Goal: Communication & Community: Ask a question

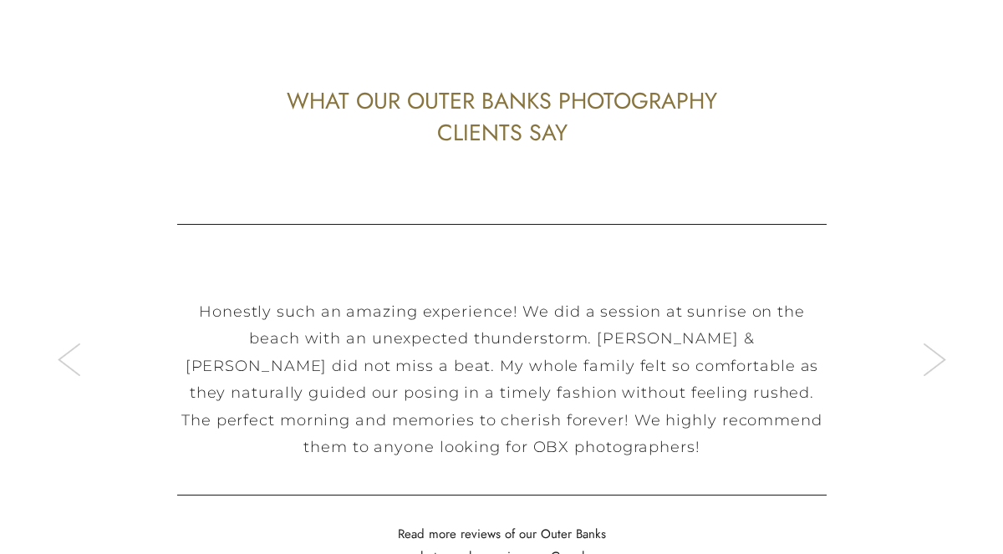
scroll to position [5094, 0]
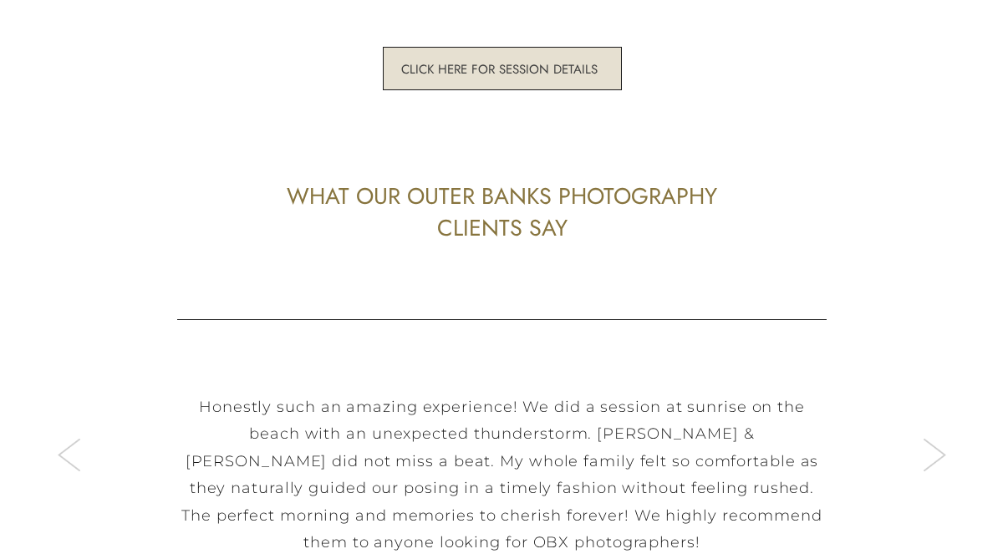
click at [522, 70] on h3 "click here for session details" at bounding box center [499, 69] width 203 height 16
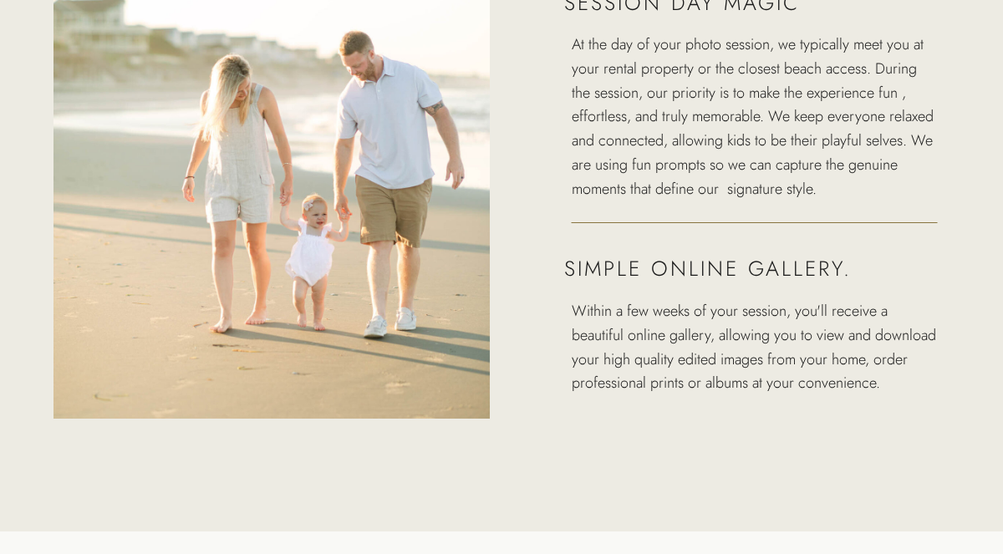
scroll to position [2798, 0]
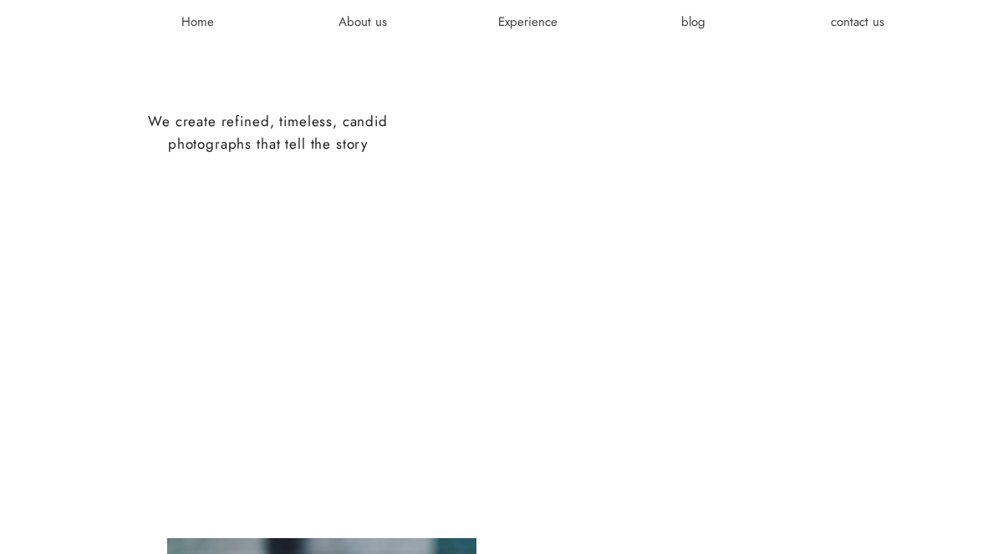
scroll to position [759, 0]
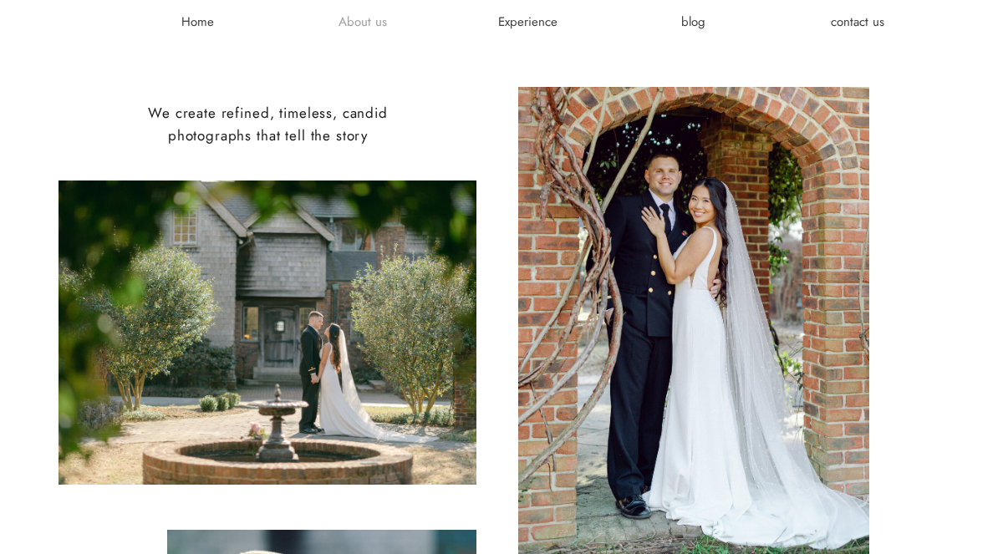
click at [357, 21] on h3 "About us" at bounding box center [362, 21] width 100 height 17
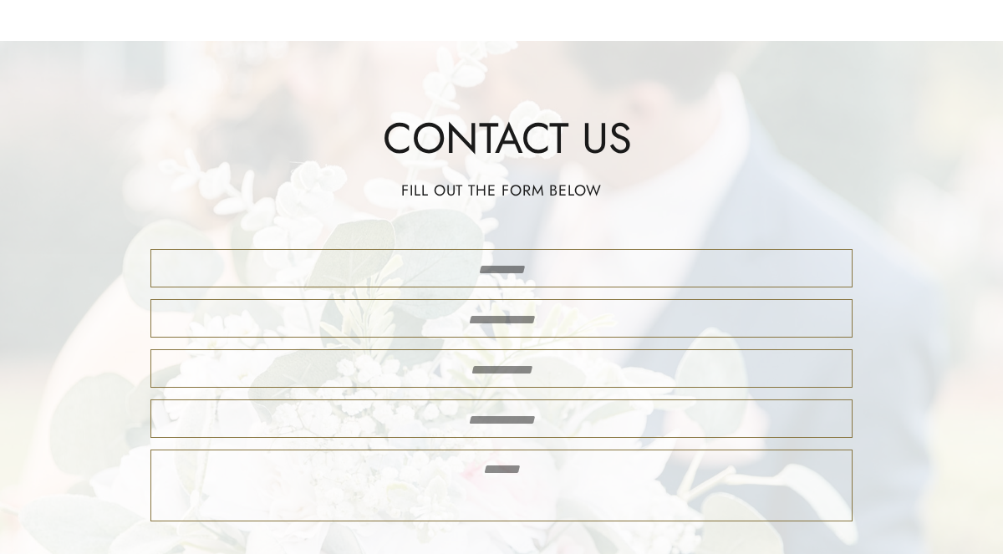
scroll to position [3472, 0]
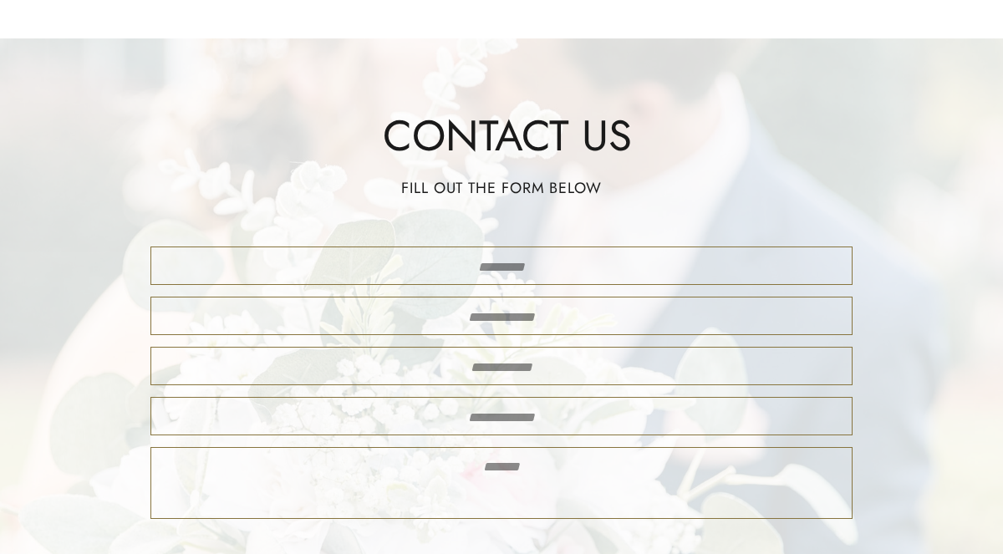
click at [528, 257] on textarea at bounding box center [501, 266] width 672 height 21
type textarea "**********"
click at [507, 329] on div at bounding box center [501, 316] width 702 height 38
click at [517, 304] on div at bounding box center [501, 316] width 702 height 38
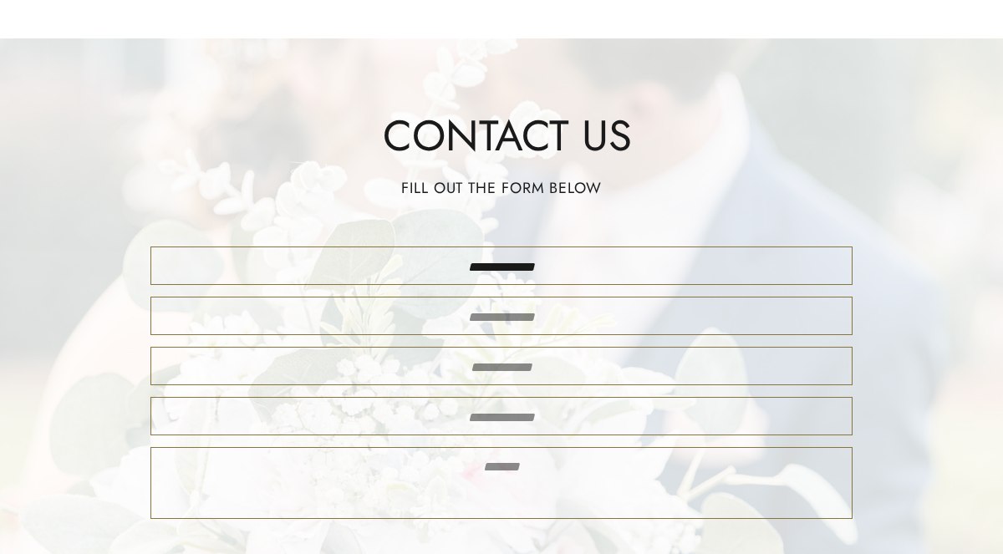
click at [513, 318] on textarea at bounding box center [501, 316] width 672 height 21
type textarea "**********"
click at [518, 365] on textarea at bounding box center [501, 370] width 672 height 29
type textarea "**********"
click at [520, 413] on textarea at bounding box center [501, 418] width 672 height 25
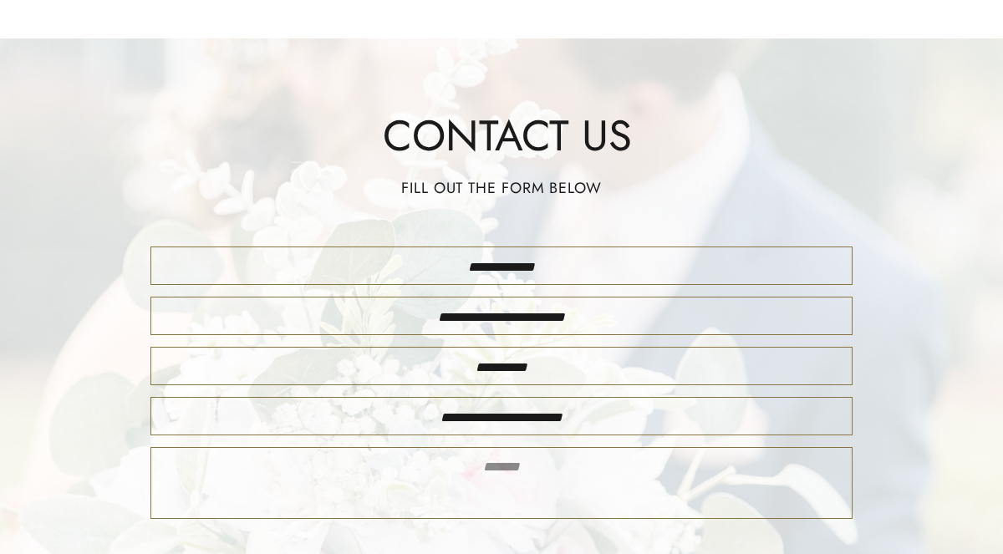
type textarea "**********"
click at [505, 488] on textarea at bounding box center [501, 482] width 672 height 55
type textarea "*"
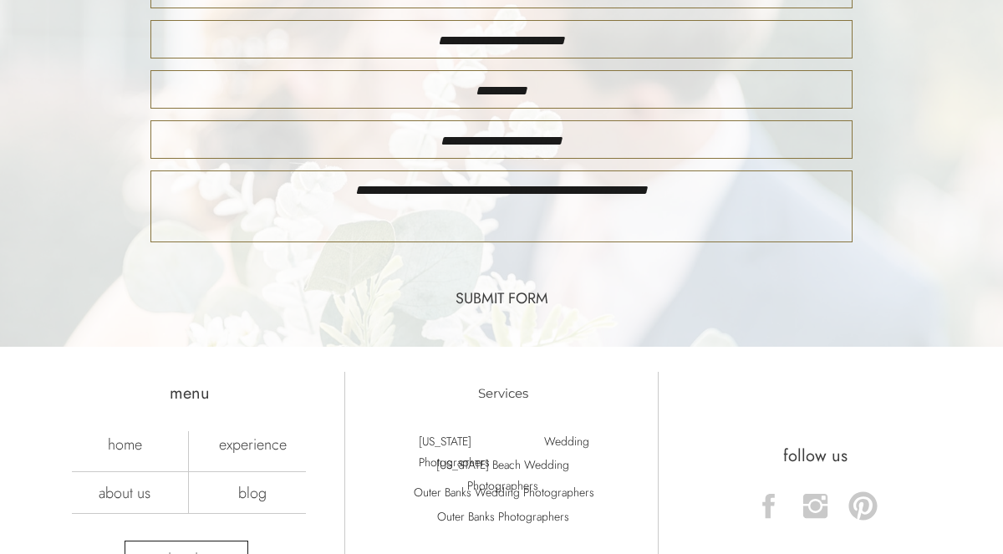
scroll to position [3773, 0]
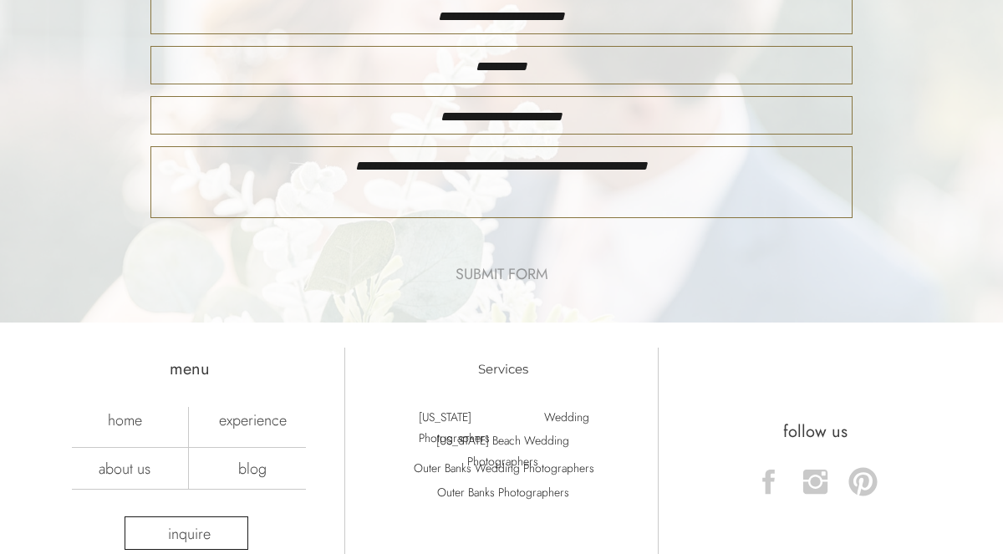
type textarea "**********"
click at [496, 278] on nav "submit form" at bounding box center [501, 275] width 130 height 23
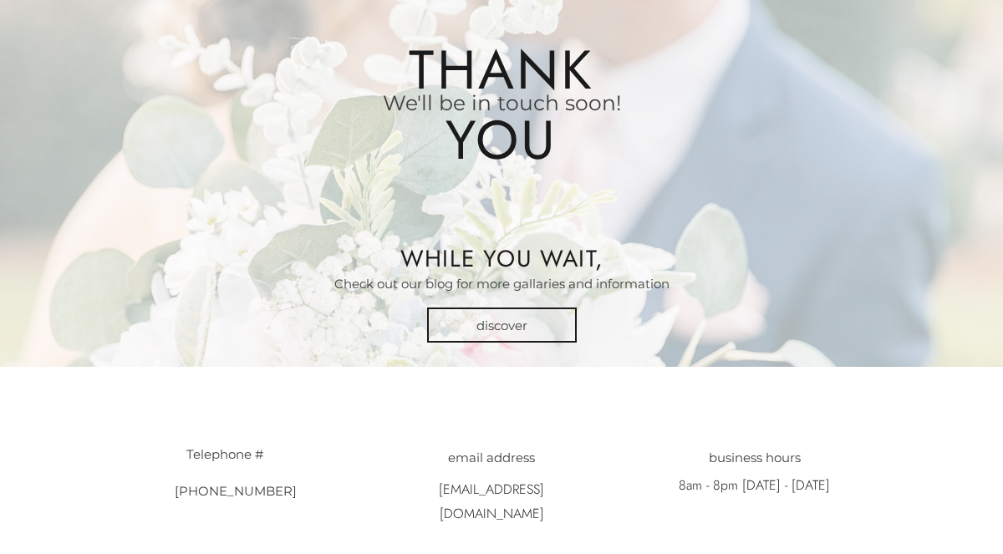
scroll to position [134, 0]
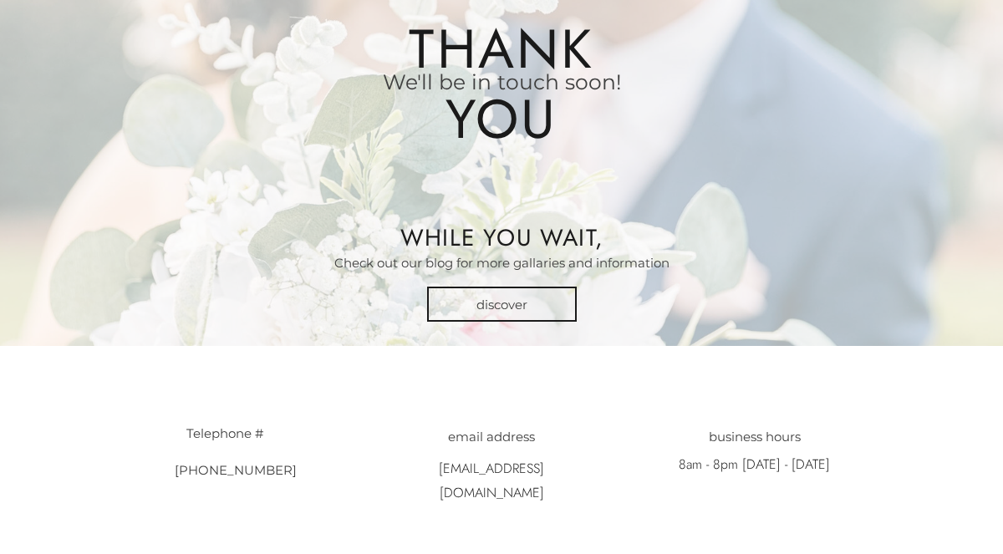
click at [500, 298] on h3 "discover" at bounding box center [501, 304] width 100 height 17
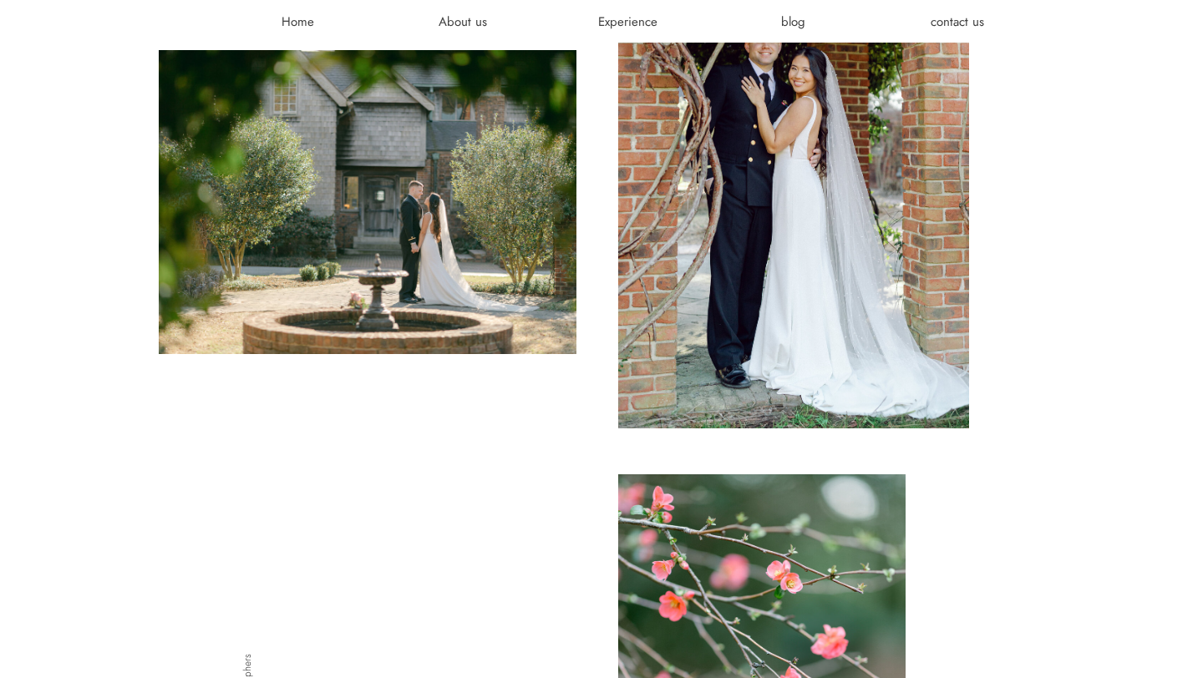
scroll to position [571, 0]
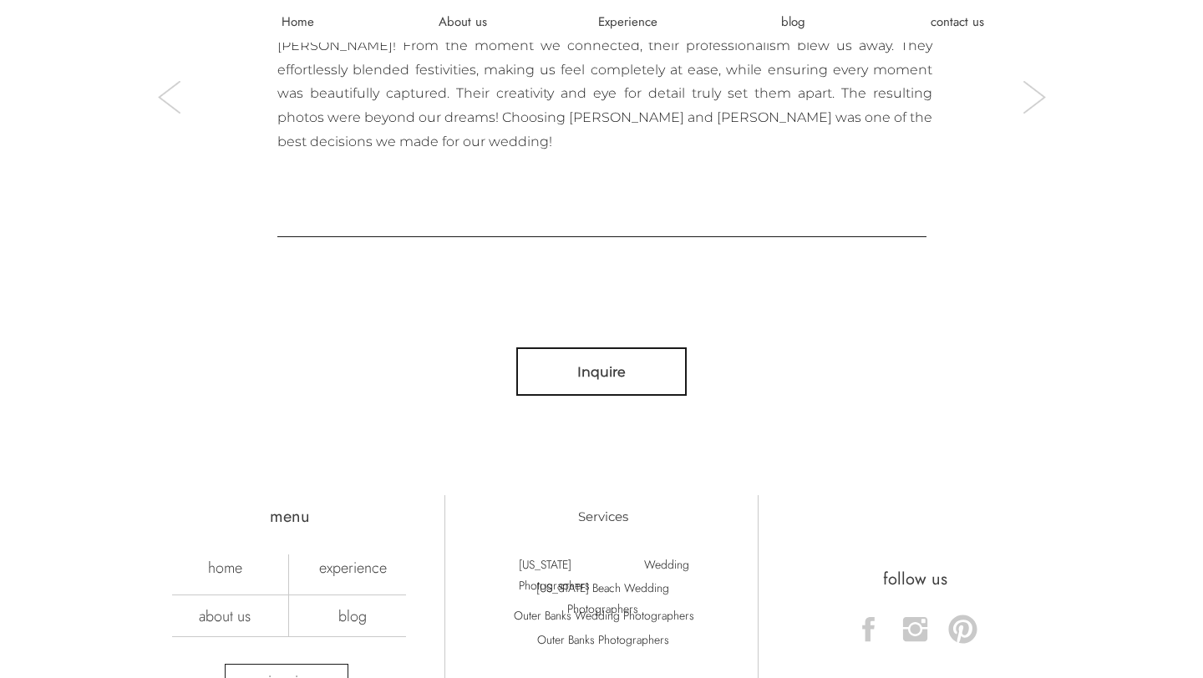
scroll to position [5649, 0]
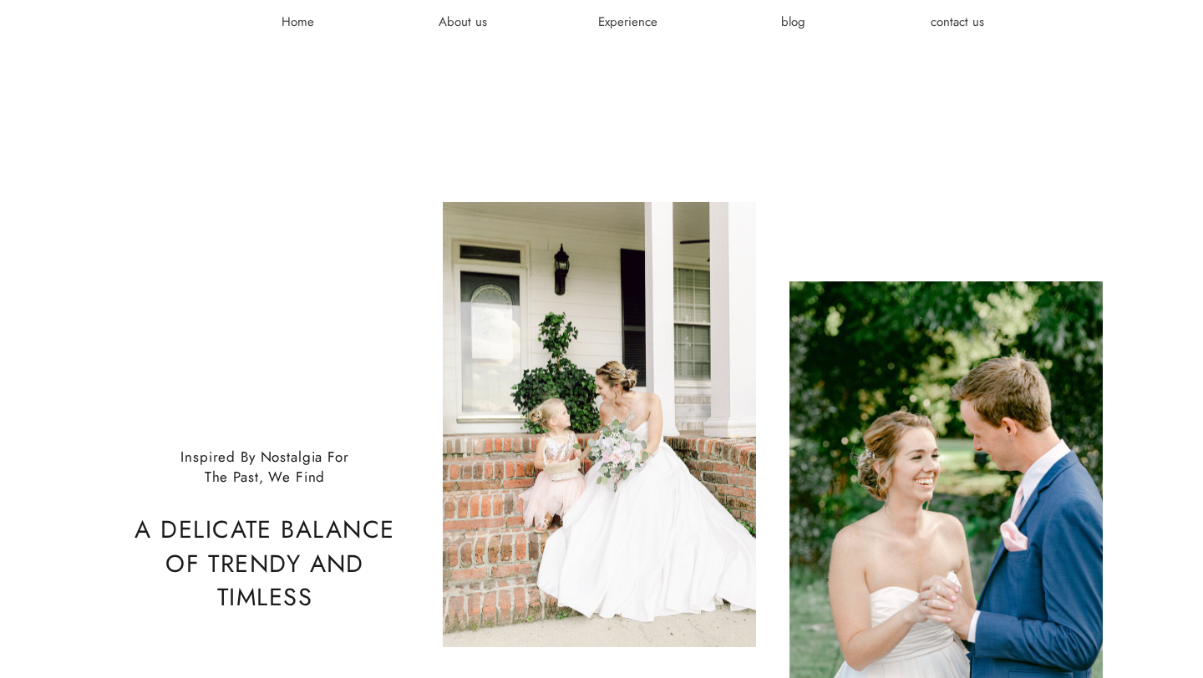
scroll to position [2820, 0]
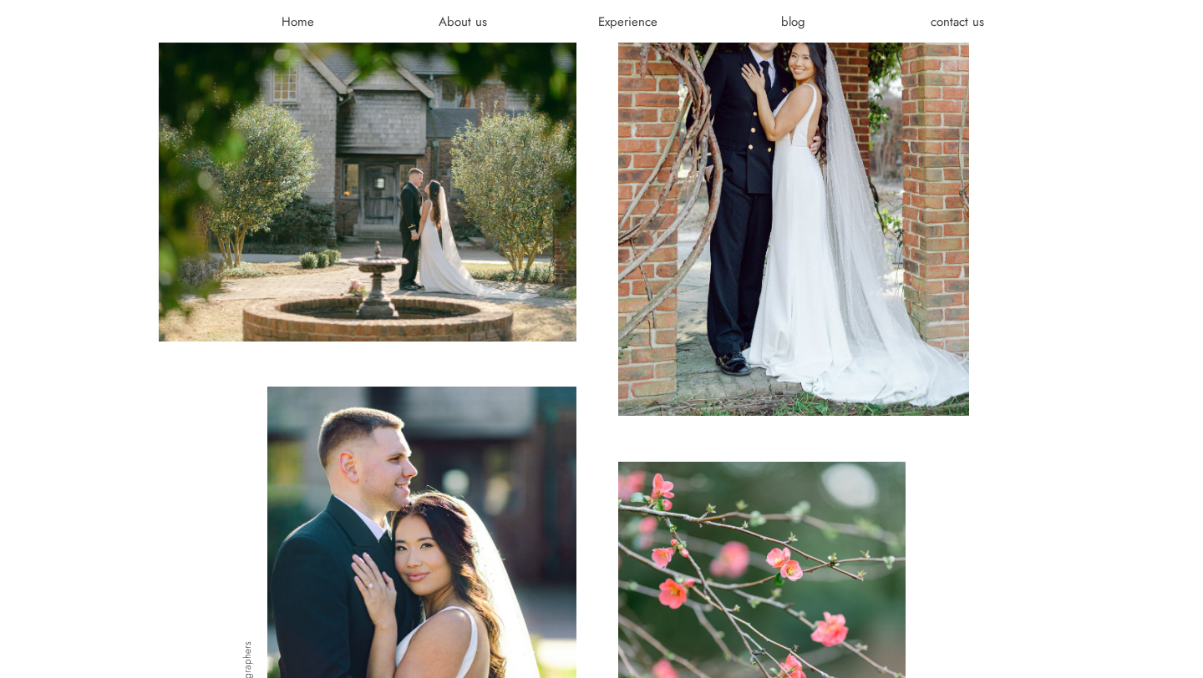
scroll to position [819, 0]
